Goal: Task Accomplishment & Management: Use online tool/utility

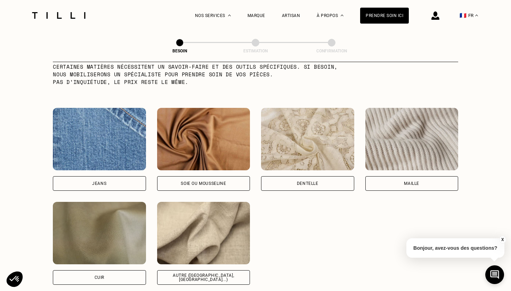
scroll to position [711, 0]
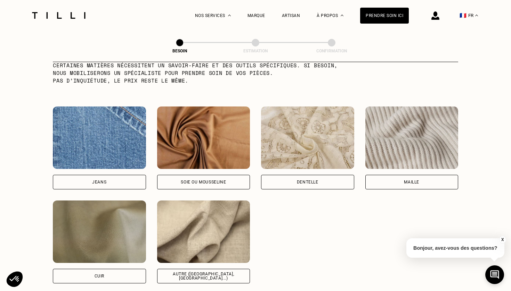
click at [211, 272] on div "Autre ([GEOGRAPHIC_DATA], [GEOGRAPHIC_DATA]...)" at bounding box center [203, 276] width 81 height 8
select select "FR"
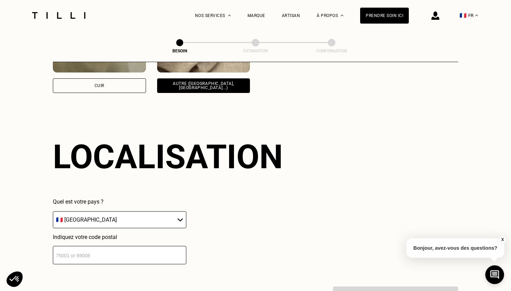
scroll to position [931, 0]
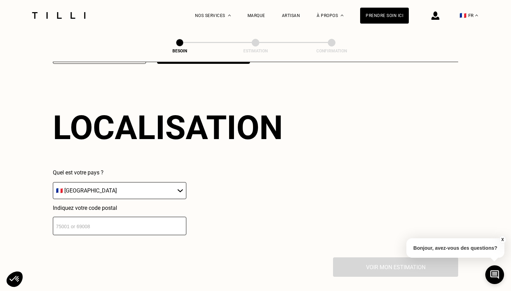
click at [106, 217] on input "number" at bounding box center [119, 226] width 133 height 18
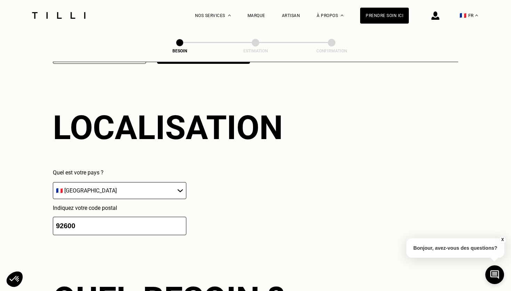
scroll to position [1105, 0]
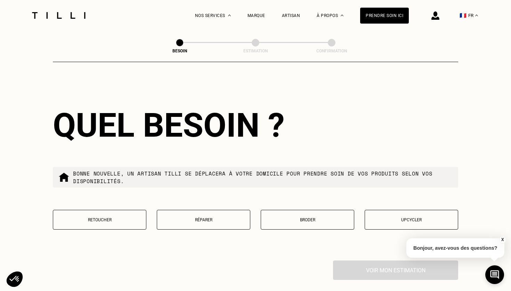
type input "92600"
click at [389, 218] on p "Upcycler" at bounding box center [411, 220] width 86 height 5
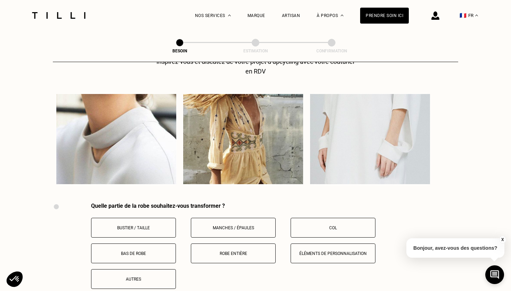
scroll to position [1338, 0]
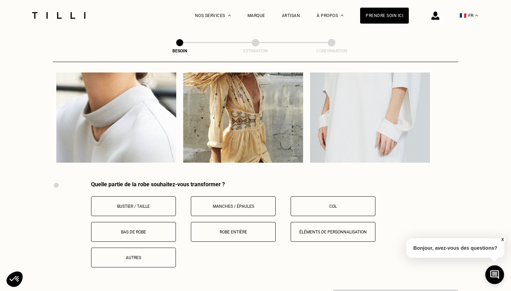
click at [226, 204] on button "Manches / Épaules" at bounding box center [233, 207] width 85 height 20
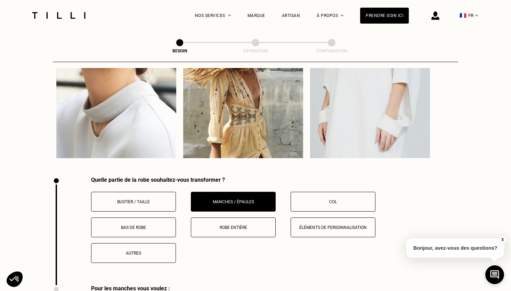
scroll to position [1345, 0]
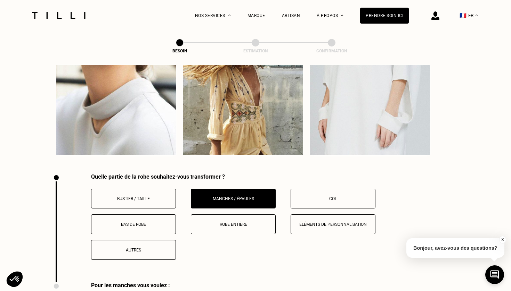
click at [137, 222] on p "Bas de robe" at bounding box center [133, 224] width 77 height 5
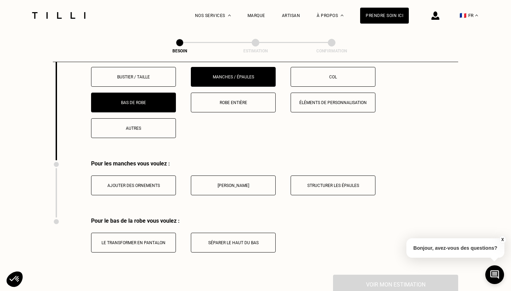
scroll to position [1465, 0]
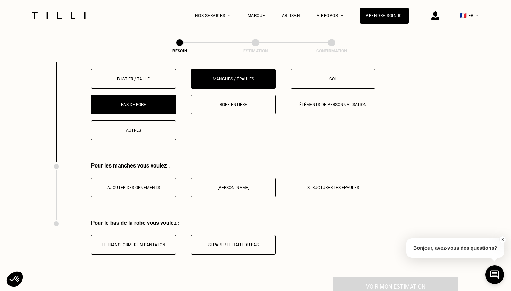
click at [219, 186] on p "[PERSON_NAME]" at bounding box center [233, 188] width 77 height 5
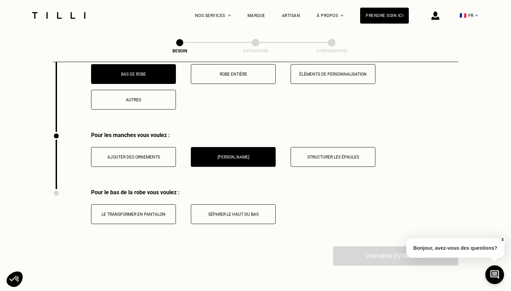
scroll to position [1496, 0]
click at [140, 155] on p "Ajouter des ornements" at bounding box center [133, 157] width 77 height 5
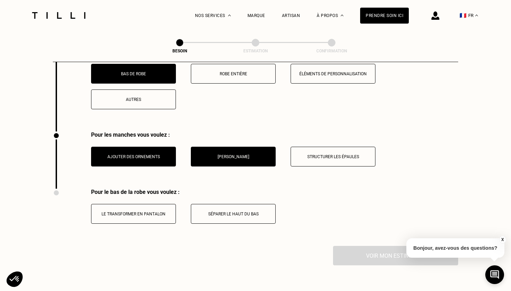
click at [224, 159] on button "[PERSON_NAME]" at bounding box center [233, 157] width 85 height 20
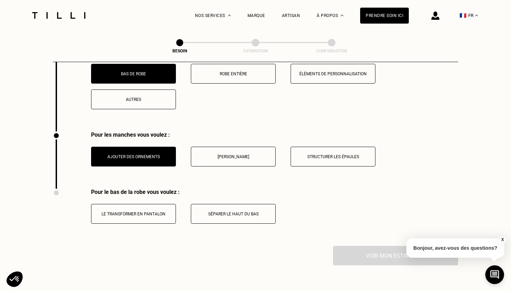
click at [305, 155] on button "Structurer les épaules" at bounding box center [332, 157] width 85 height 20
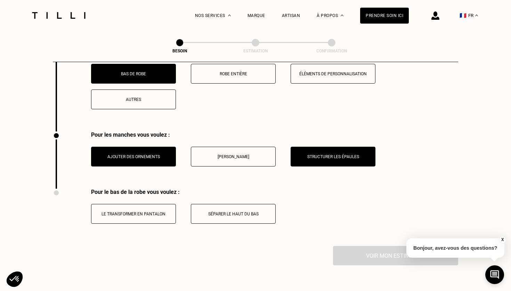
click at [310, 155] on p "Structurer les épaules" at bounding box center [332, 157] width 77 height 5
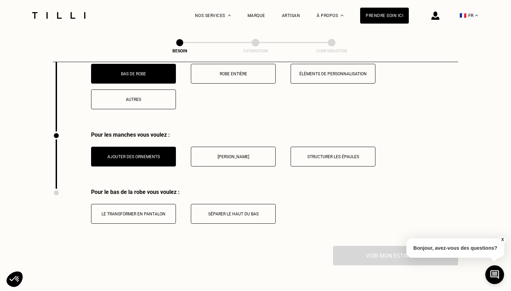
click at [233, 155] on p "[PERSON_NAME]" at bounding box center [233, 157] width 77 height 5
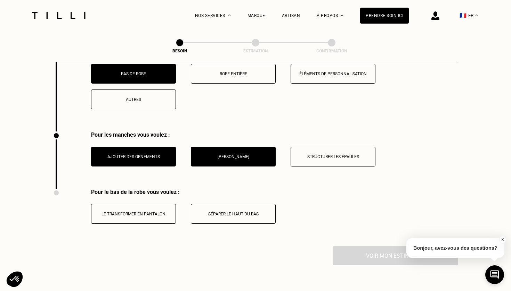
click at [328, 155] on p "Structurer les épaules" at bounding box center [332, 157] width 77 height 5
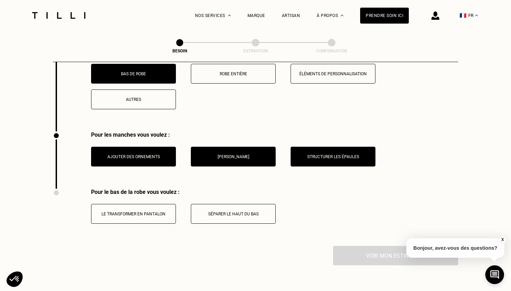
click at [234, 155] on p "[PERSON_NAME]" at bounding box center [233, 157] width 77 height 5
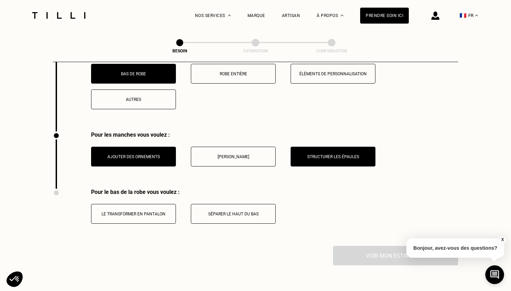
click at [147, 155] on p "Ajouter des ornements" at bounding box center [133, 157] width 77 height 5
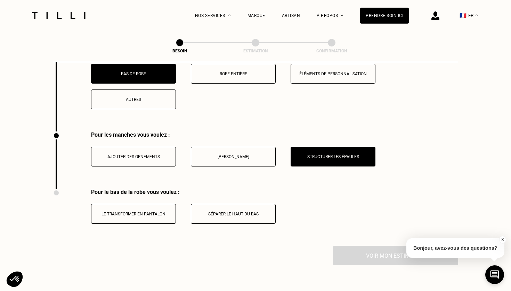
click at [147, 155] on p "Ajouter des ornements" at bounding box center [133, 157] width 77 height 5
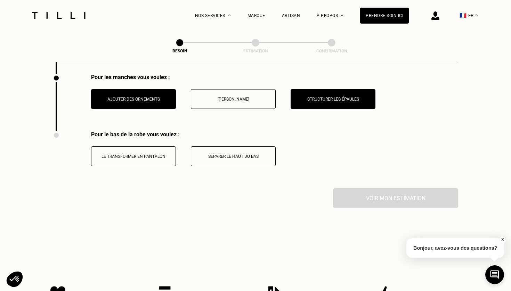
scroll to position [1554, 0]
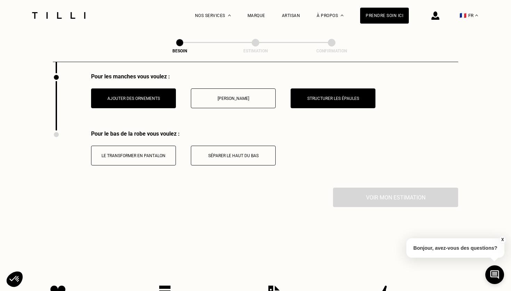
click at [157, 154] on p "Le transformer en pantalon" at bounding box center [133, 156] width 77 height 5
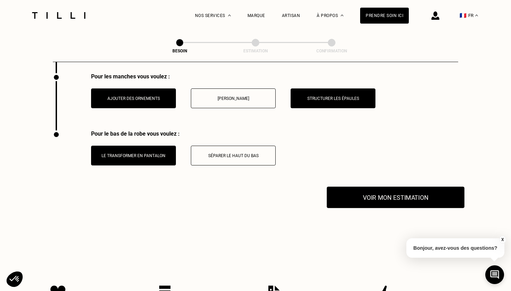
click at [388, 194] on button "Voir mon estimation" at bounding box center [396, 198] width 138 height 22
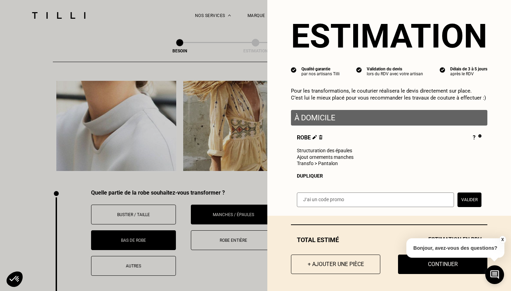
scroll to position [1350, 0]
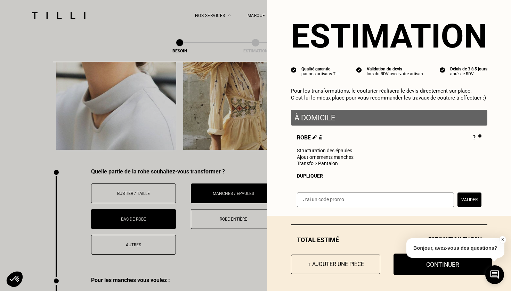
click at [406, 271] on button "Continuer" at bounding box center [442, 265] width 98 height 22
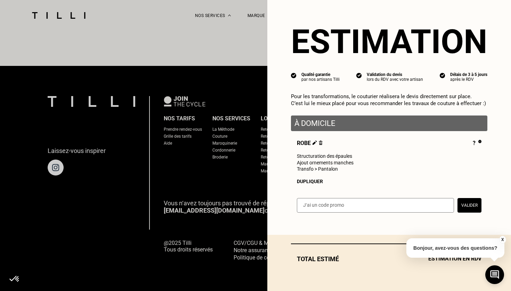
scroll to position [411, 0]
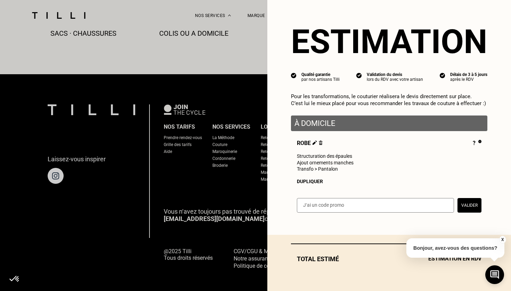
select select "FR"
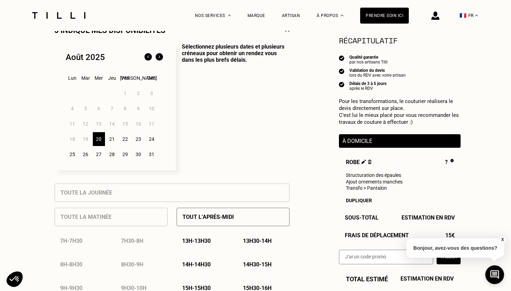
scroll to position [143, 0]
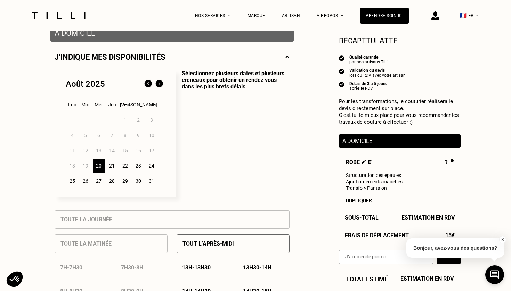
click at [126, 166] on div "22" at bounding box center [125, 166] width 12 height 14
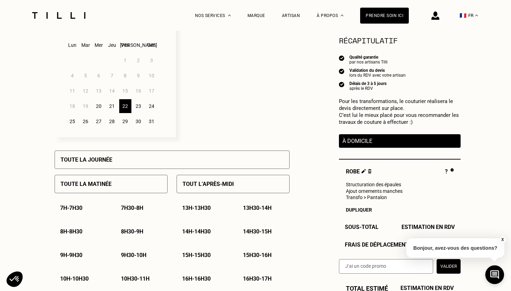
scroll to position [204, 0]
click at [159, 159] on div "Toute la journée" at bounding box center [172, 159] width 235 height 18
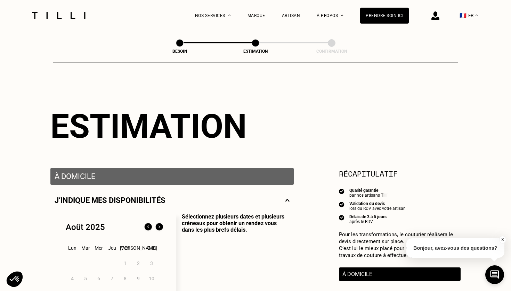
scroll to position [0, 0]
